Goal: Use online tool/utility: Utilize a website feature to perform a specific function

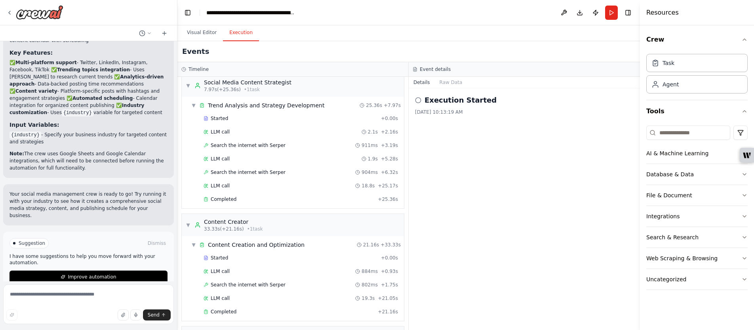
scroll to position [5, 0]
click at [192, 103] on div "▼ Trend Analysis and Strategy Development" at bounding box center [257, 107] width 133 height 8
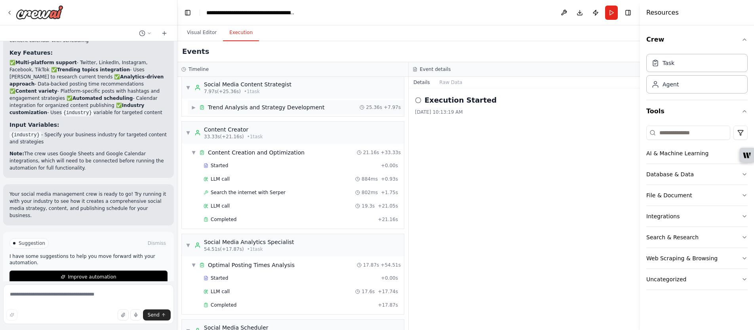
click at [192, 103] on div "▶ Trend Analysis and Strategy Development" at bounding box center [257, 107] width 133 height 8
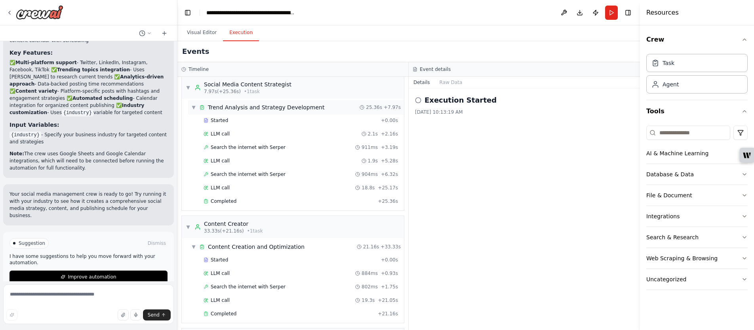
click at [192, 103] on div "▼ Trend Analysis and Strategy Development" at bounding box center [257, 107] width 133 height 8
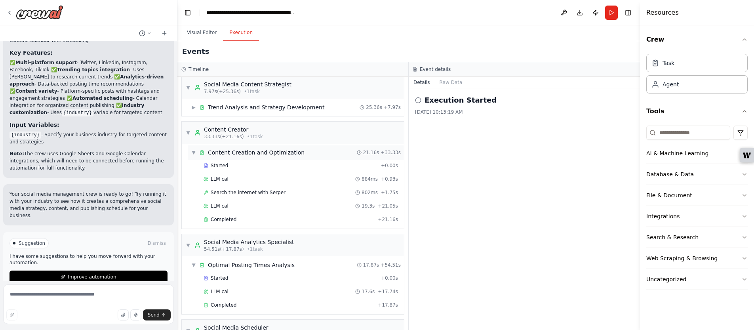
click at [191, 148] on div "▼ Content Creation and Optimization" at bounding box center [247, 152] width 113 height 8
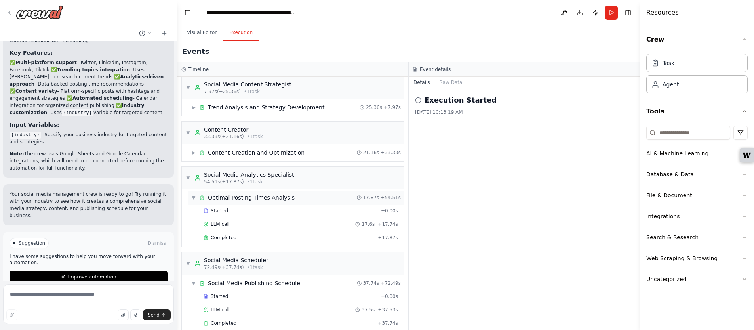
click at [194, 198] on span "▼" at bounding box center [193, 197] width 5 height 6
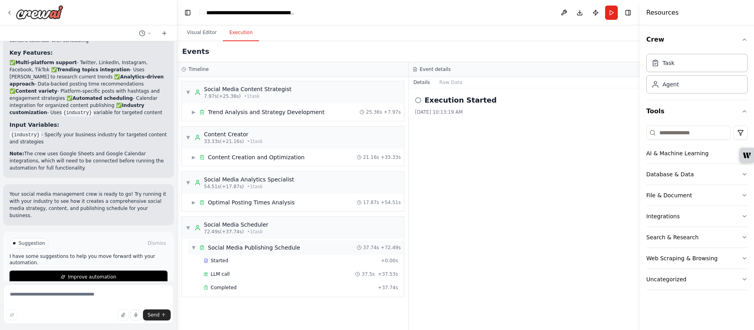
click at [192, 247] on span "▼" at bounding box center [193, 247] width 5 height 6
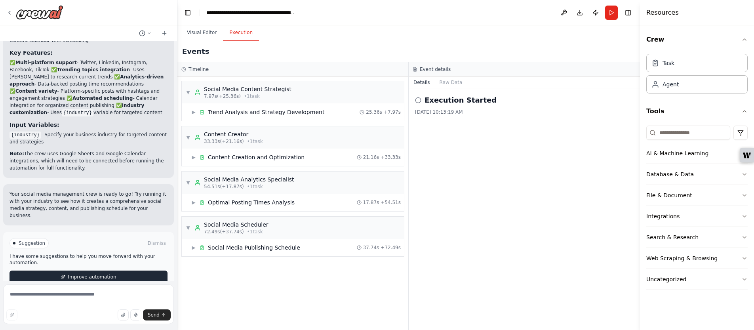
click at [78, 274] on span "Improve automation" at bounding box center [92, 277] width 48 height 6
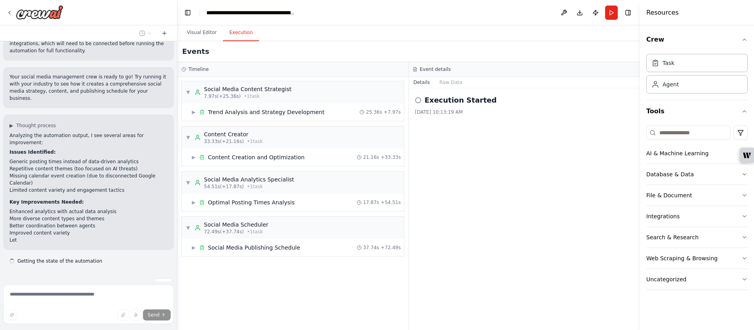
scroll to position [1136, 0]
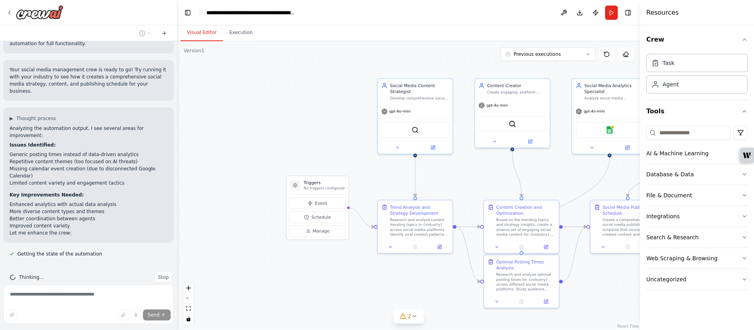
click at [200, 32] on button "Visual Editor" at bounding box center [202, 33] width 42 height 17
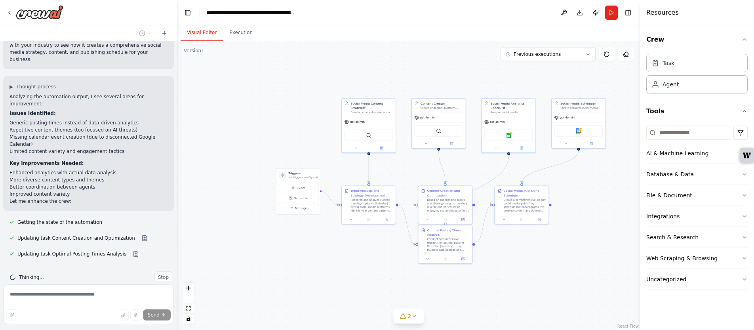
scroll to position [1183, 0]
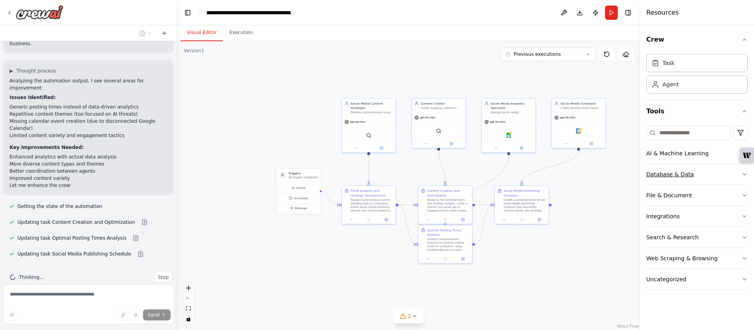
click at [747, 173] on icon "button" at bounding box center [744, 174] width 6 height 6
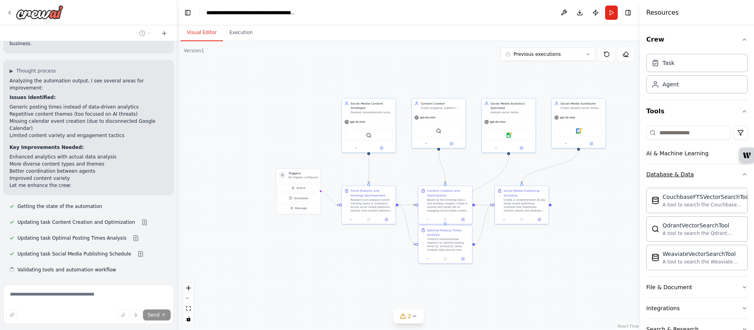
scroll to position [1199, 0]
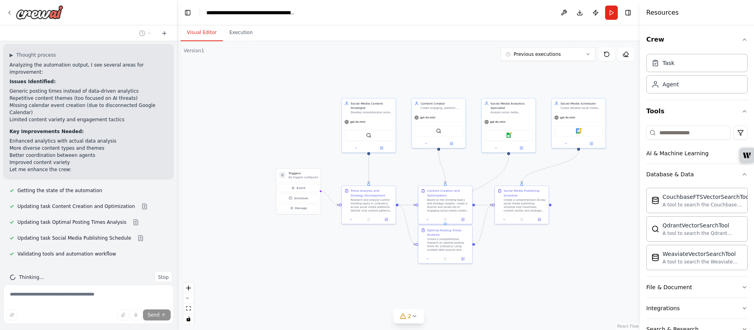
click at [747, 173] on div "Crew Task Agent Tools AI & Machine Learning Database & Data CouchbaseFTSVectorS…" at bounding box center [697, 177] width 114 height 304
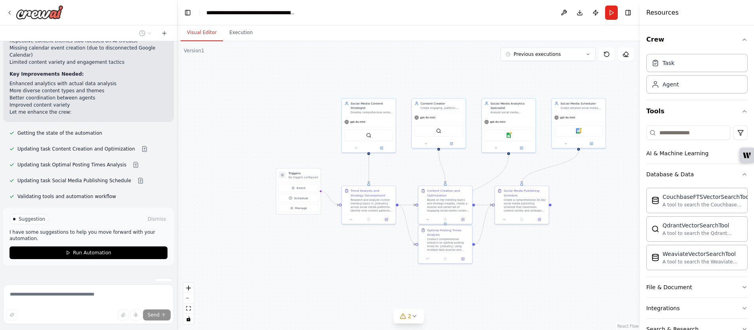
scroll to position [1263, 0]
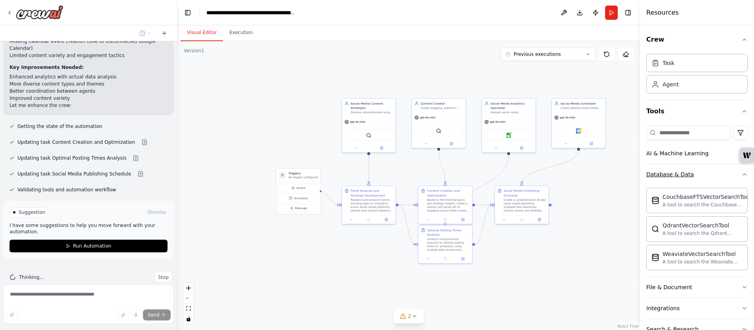
click at [743, 175] on icon "button" at bounding box center [744, 174] width 3 height 2
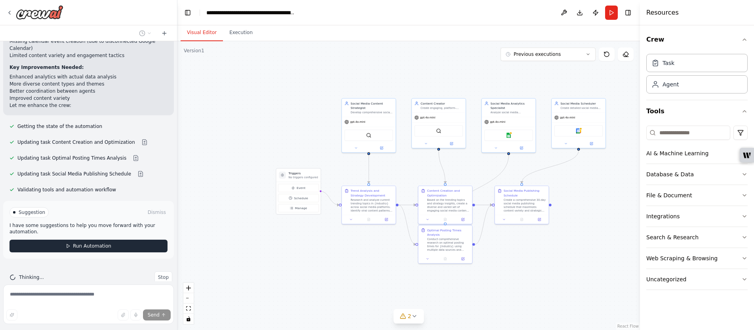
click at [108, 240] on button "Run Automation" at bounding box center [89, 246] width 158 height 13
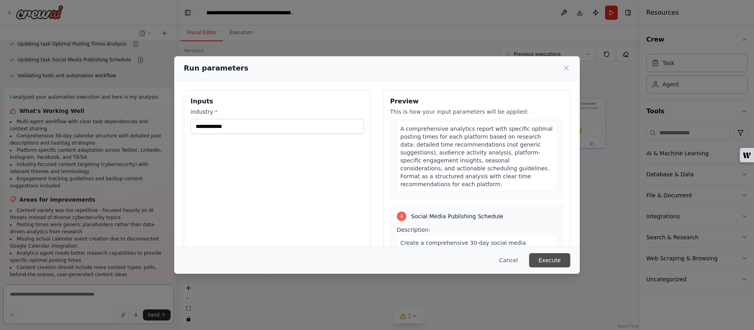
scroll to position [528, 0]
click at [551, 262] on button "Execute" at bounding box center [549, 260] width 41 height 14
